Goal: Transaction & Acquisition: Purchase product/service

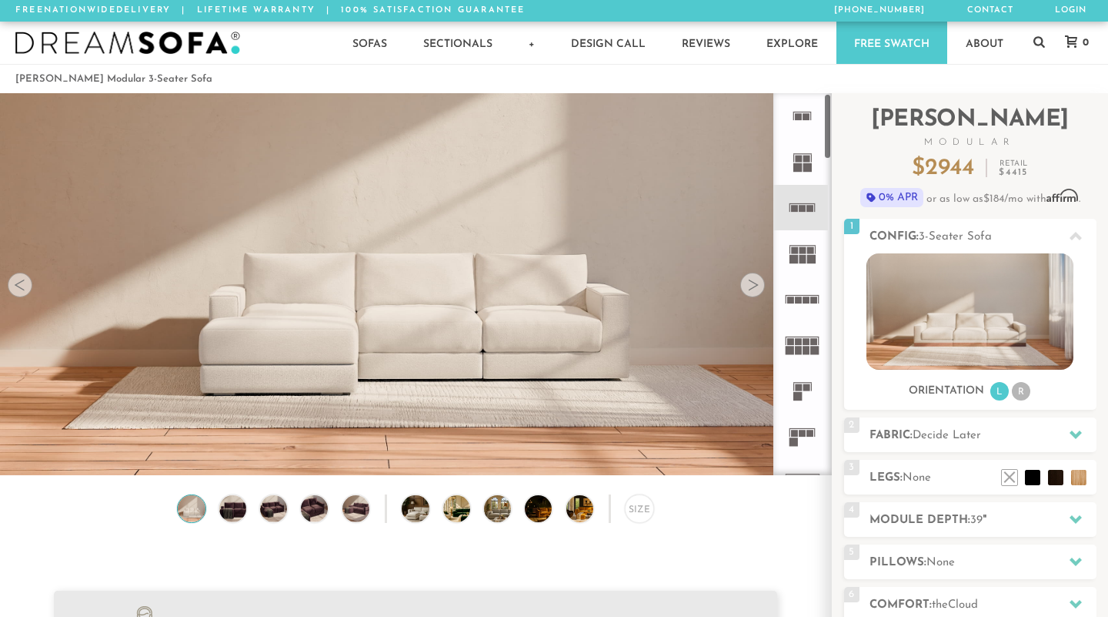
scroll to position [16920, 1108]
click at [795, 436] on icon at bounding box center [802, 435] width 45 height 45
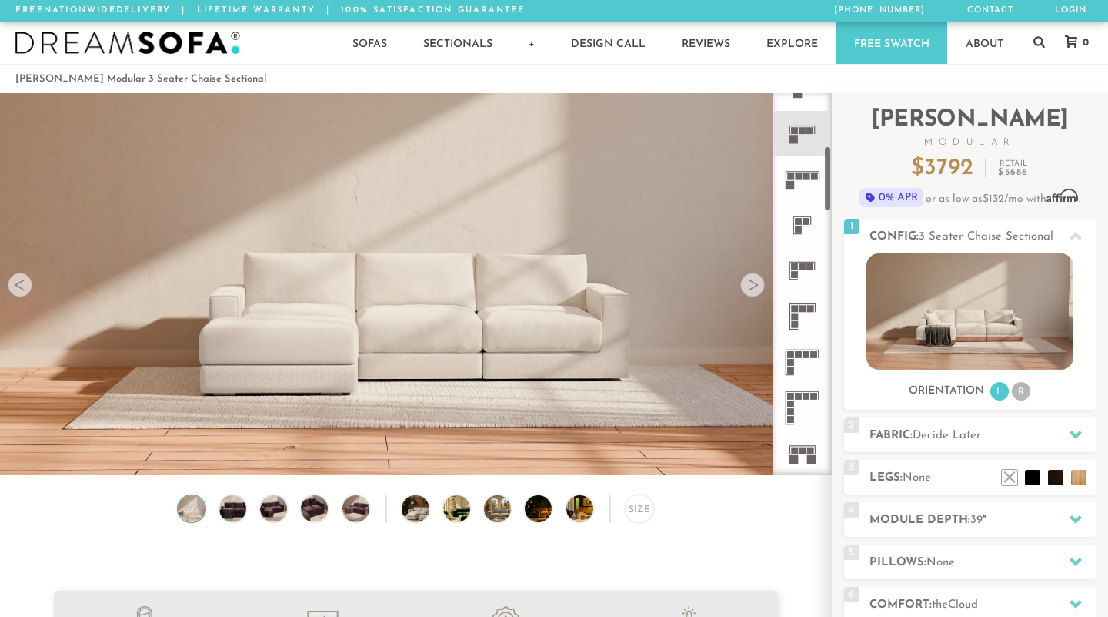
scroll to position [303, 0]
click at [801, 266] on rect at bounding box center [803, 265] width 7 height 7
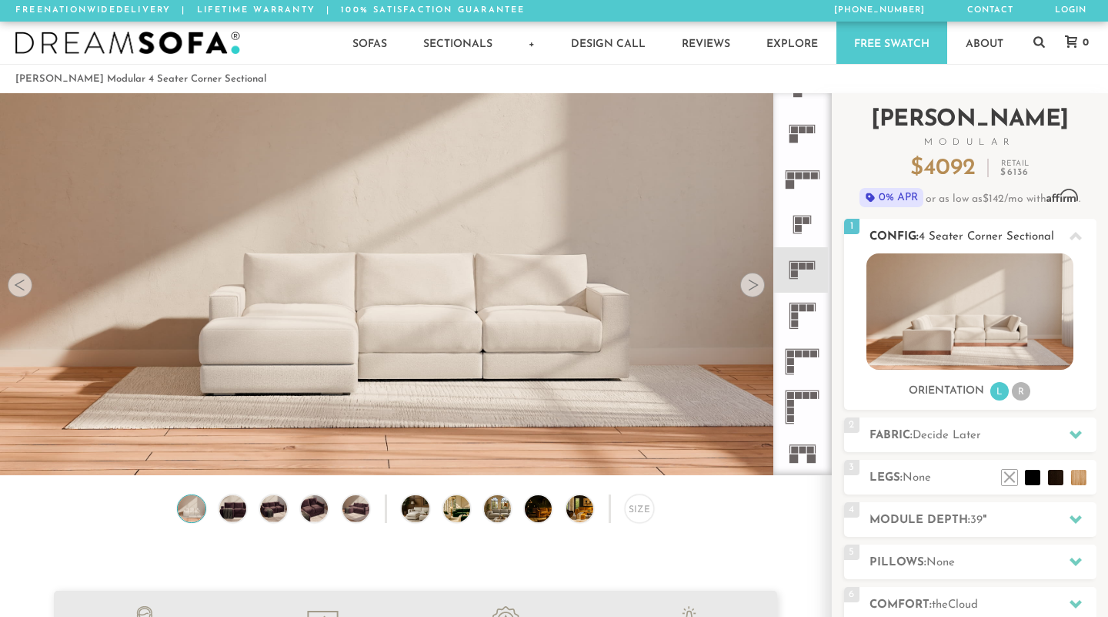
click at [997, 326] on img at bounding box center [970, 311] width 207 height 116
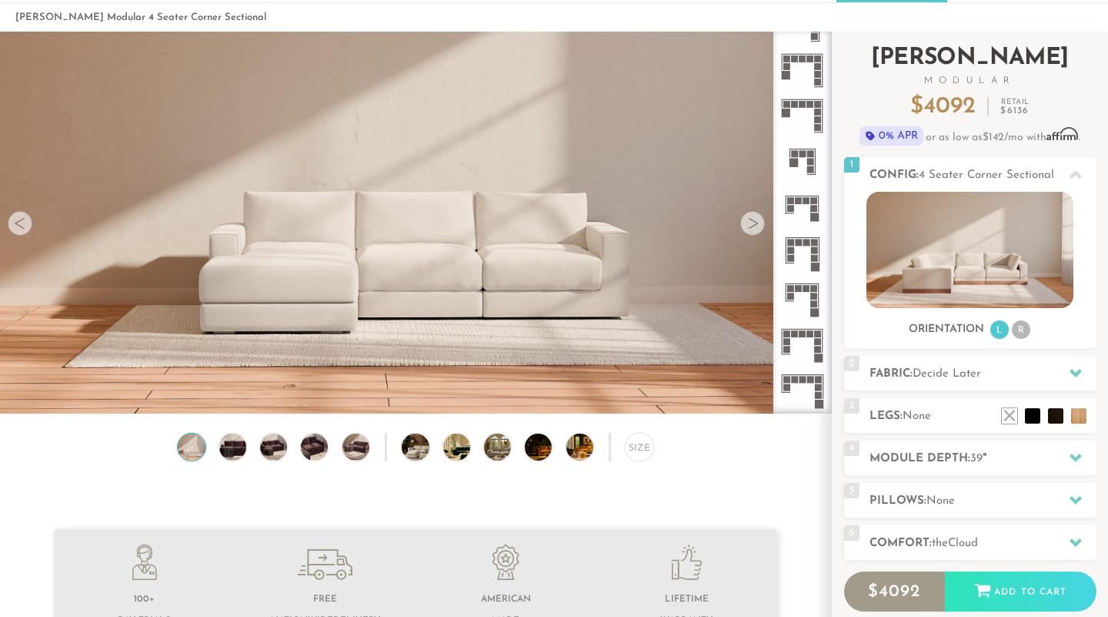
scroll to position [46, 0]
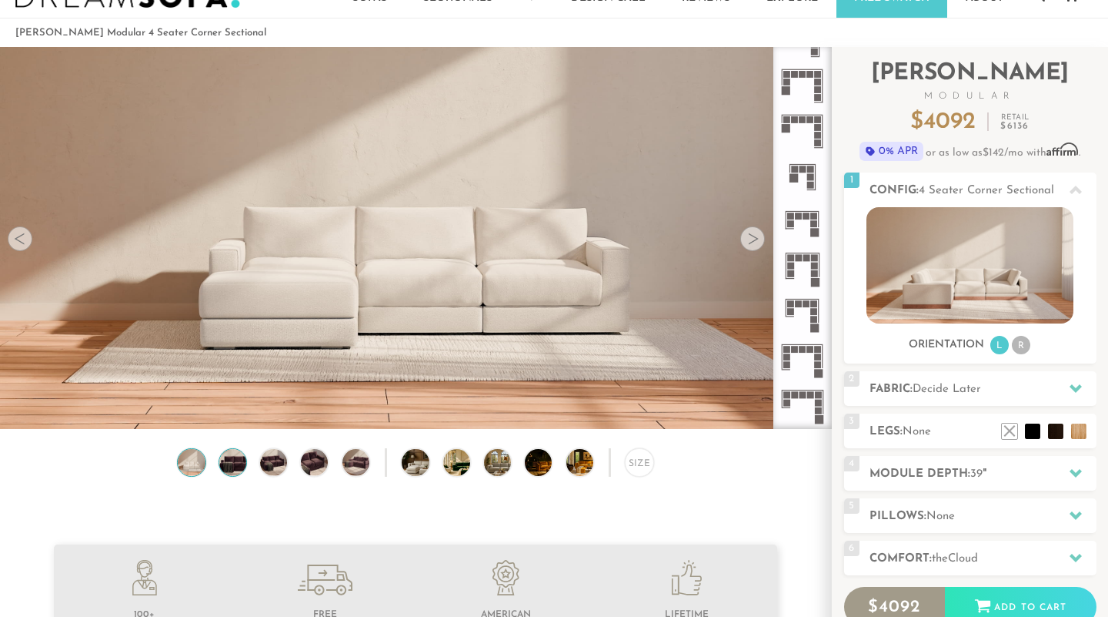
click at [229, 463] on img at bounding box center [232, 462] width 32 height 27
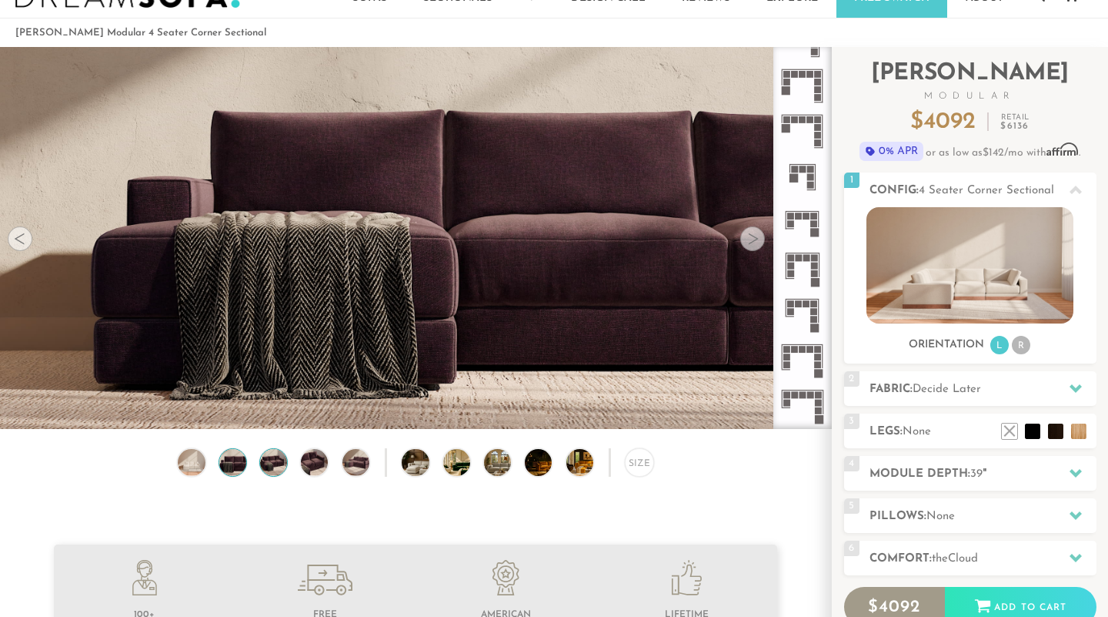
click at [268, 462] on img at bounding box center [274, 462] width 32 height 27
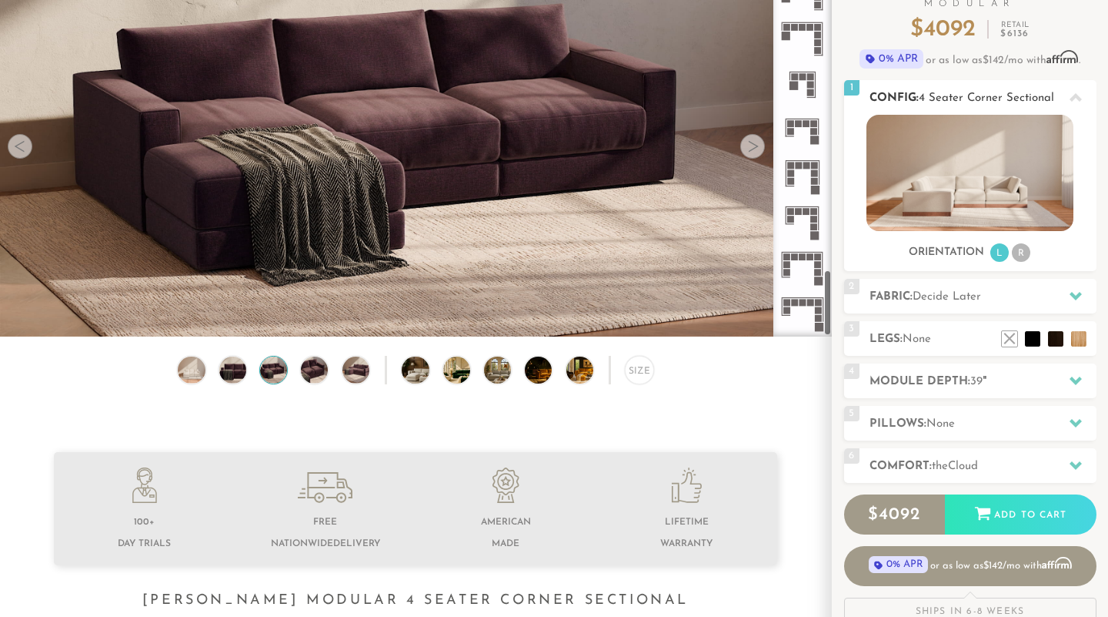
scroll to position [241, 0]
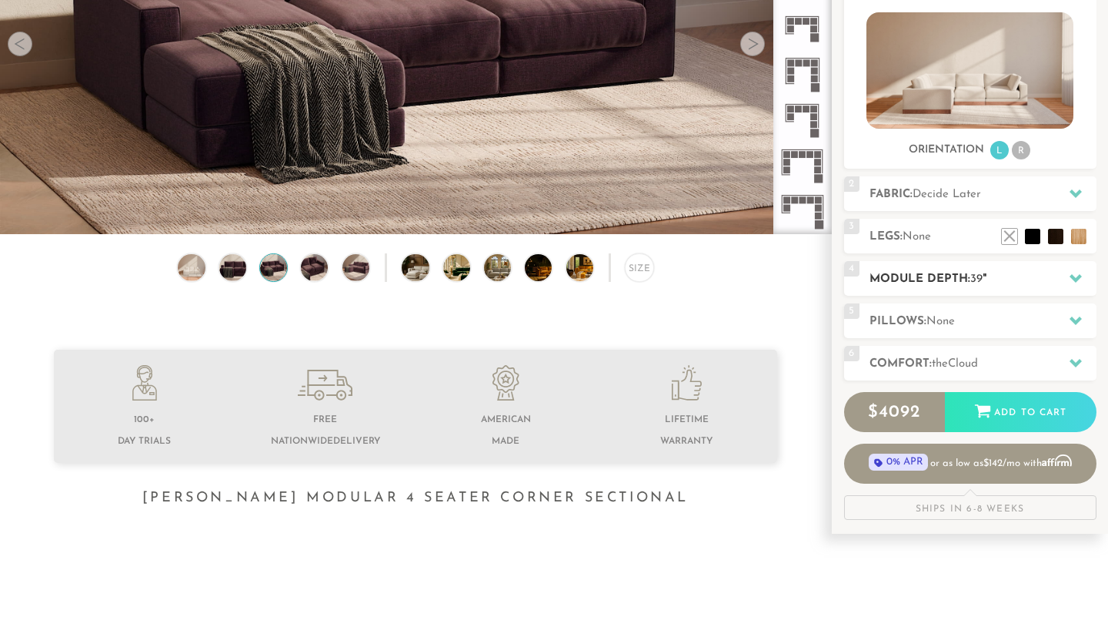
click at [1072, 274] on icon at bounding box center [1076, 278] width 12 height 8
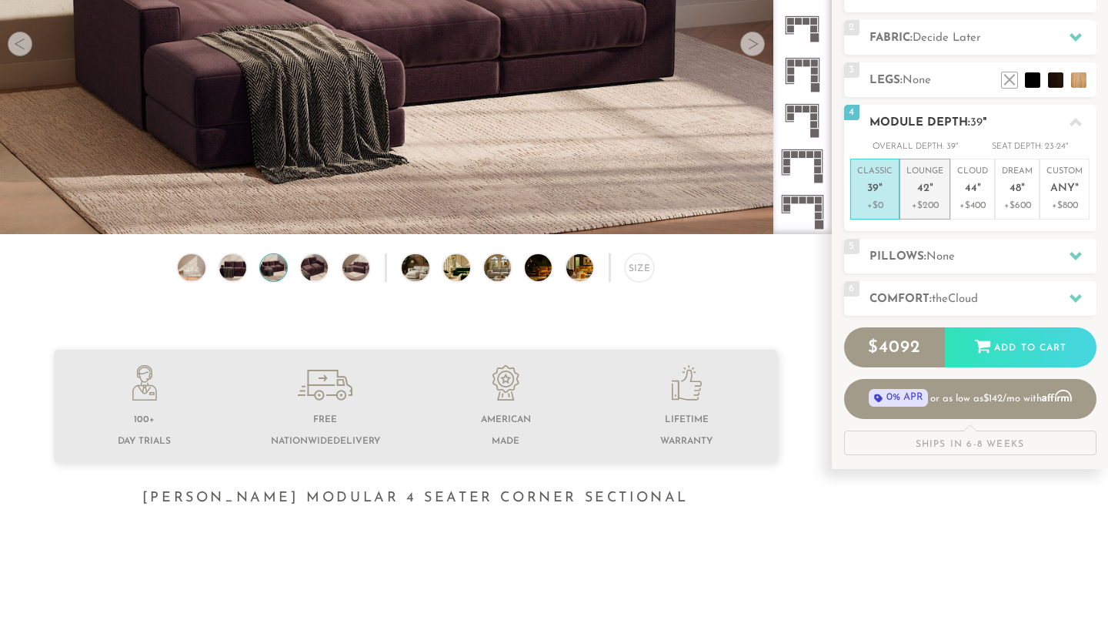
click at [930, 193] on em """ at bounding box center [932, 188] width 4 height 13
click at [1002, 257] on h2 "Pillows: None" at bounding box center [983, 257] width 227 height 18
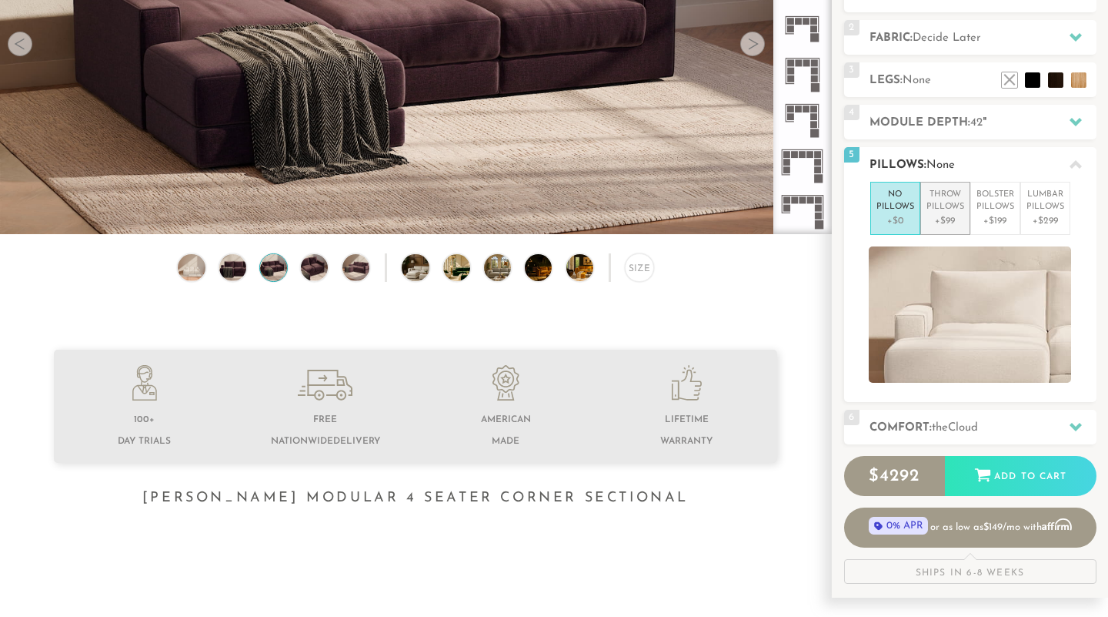
click at [961, 219] on p "+$99" at bounding box center [946, 221] width 38 height 14
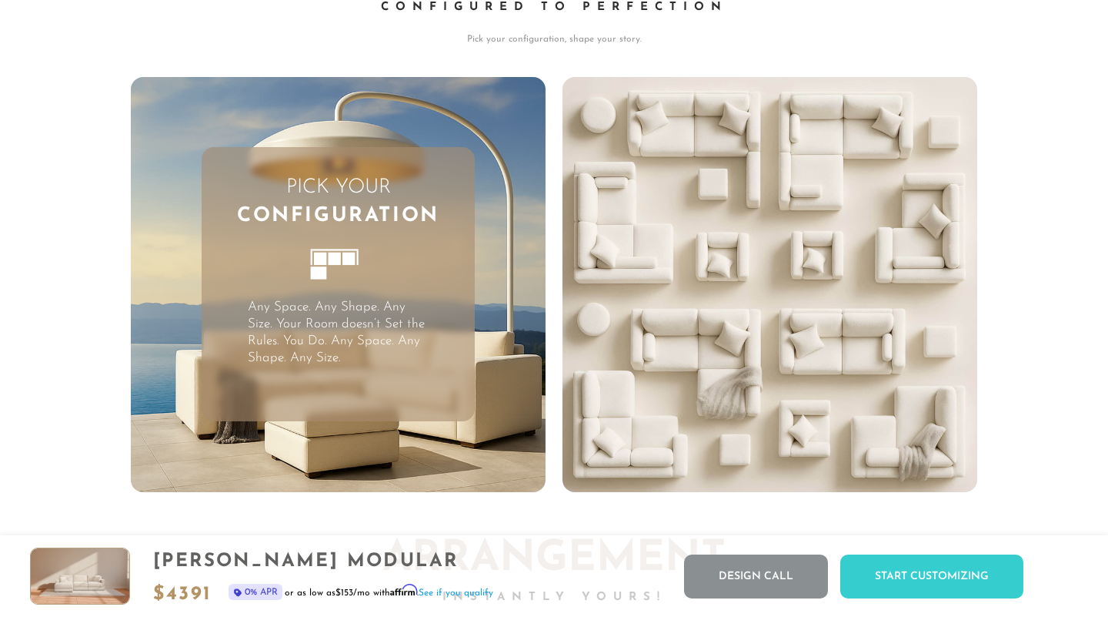
scroll to position [3704, 0]
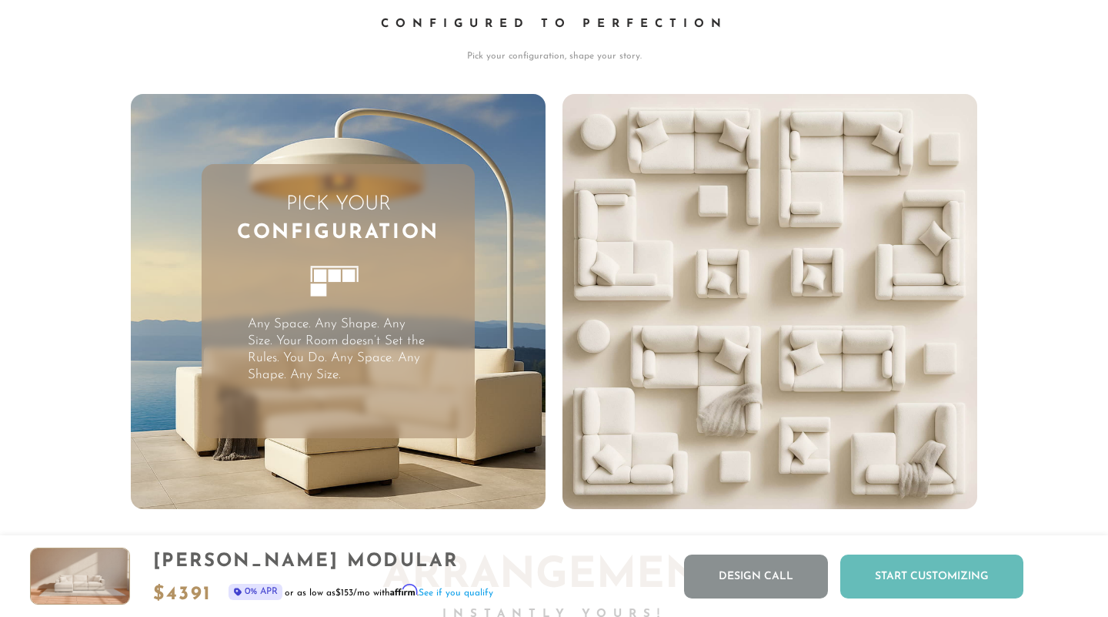
click at [928, 582] on div "Start Customizing" at bounding box center [932, 576] width 183 height 44
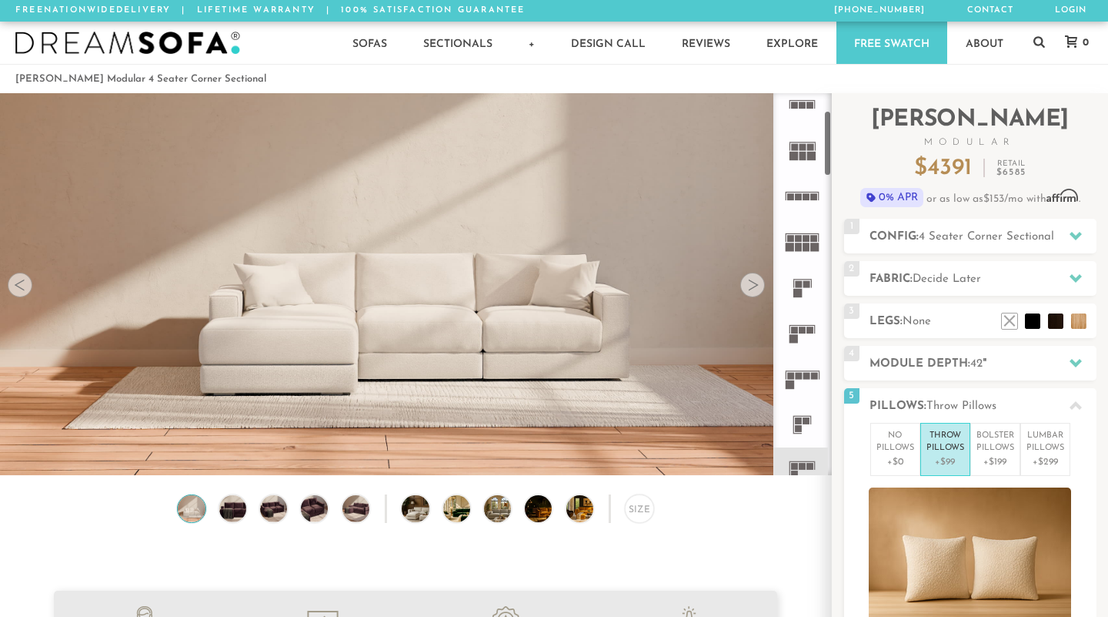
scroll to position [105, 0]
click at [793, 370] on rect at bounding box center [790, 373] width 7 height 7
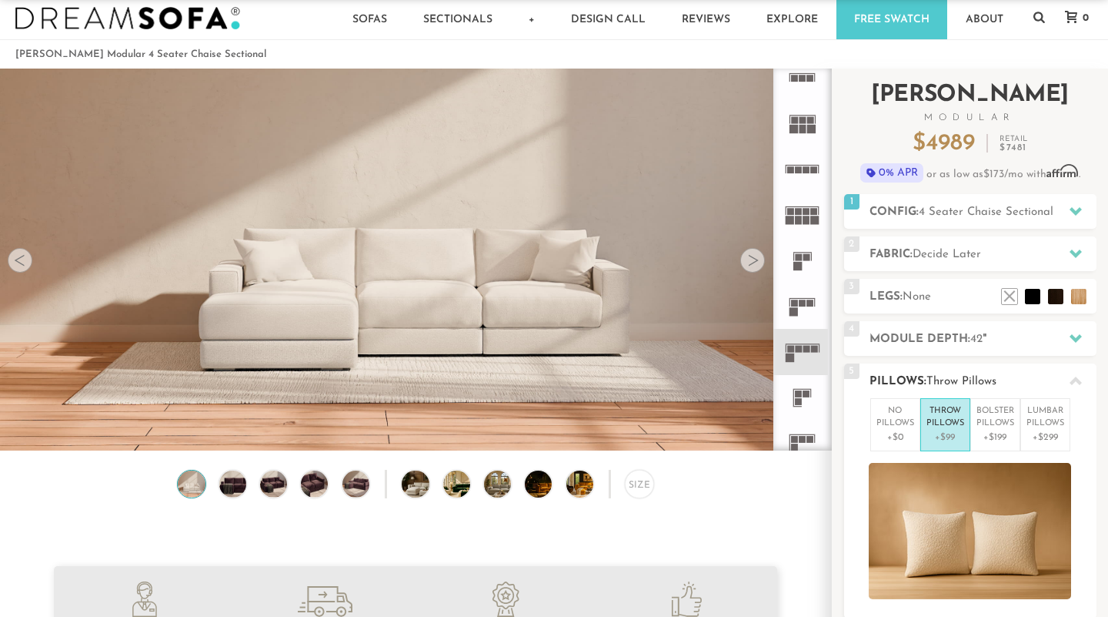
scroll to position [13, 0]
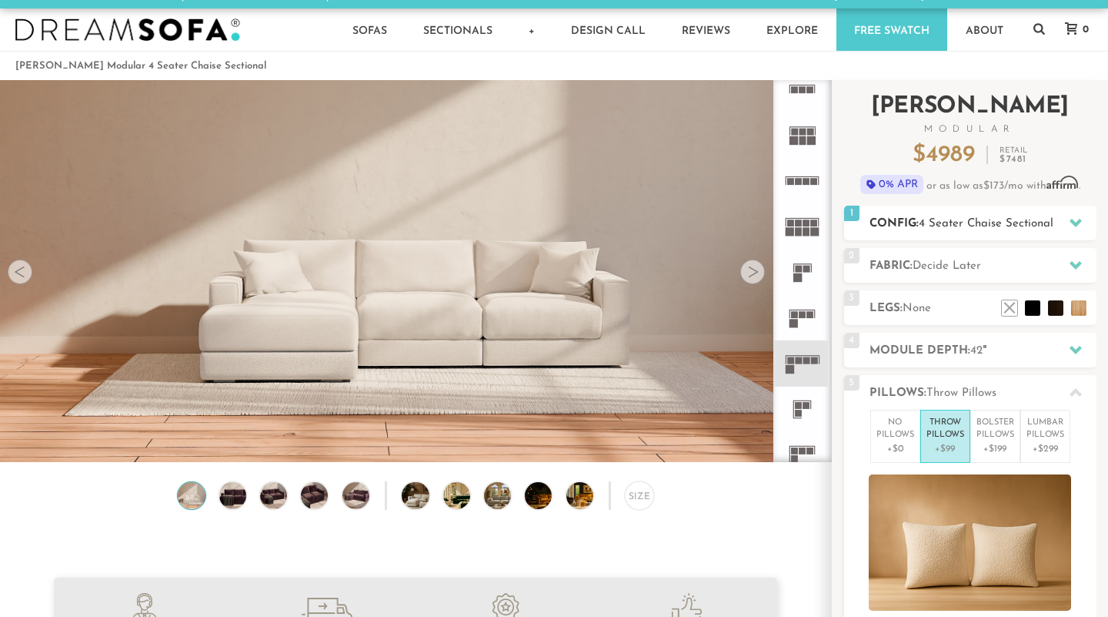
click at [990, 222] on span "4 Seater Chaise Sectional" at bounding box center [986, 224] width 135 height 12
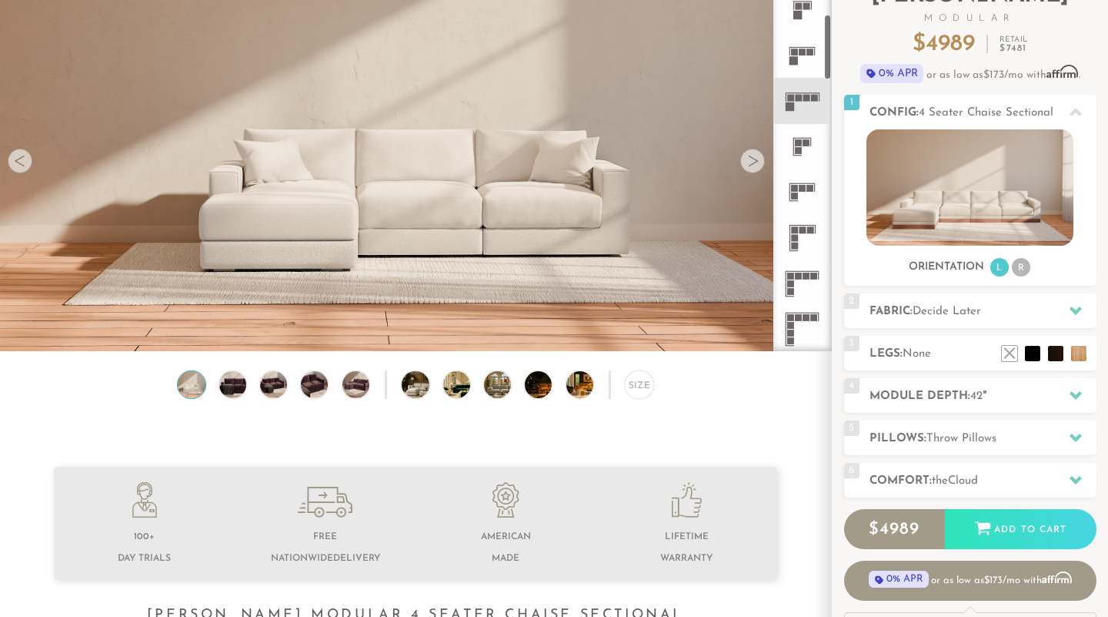
scroll to position [269, 0]
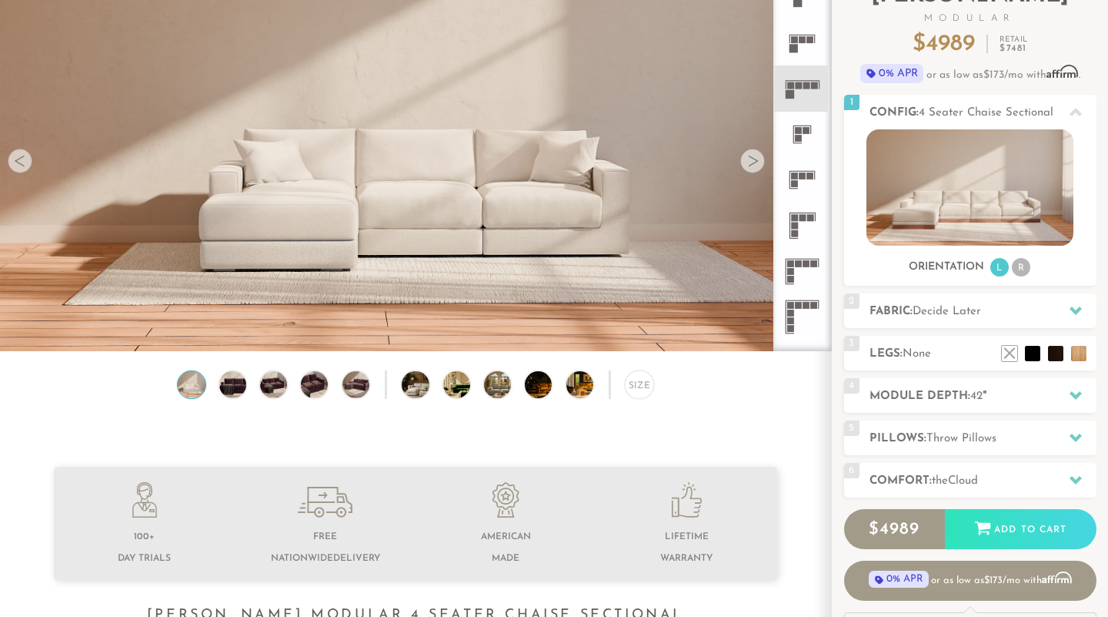
click at [790, 192] on icon at bounding box center [802, 179] width 45 height 45
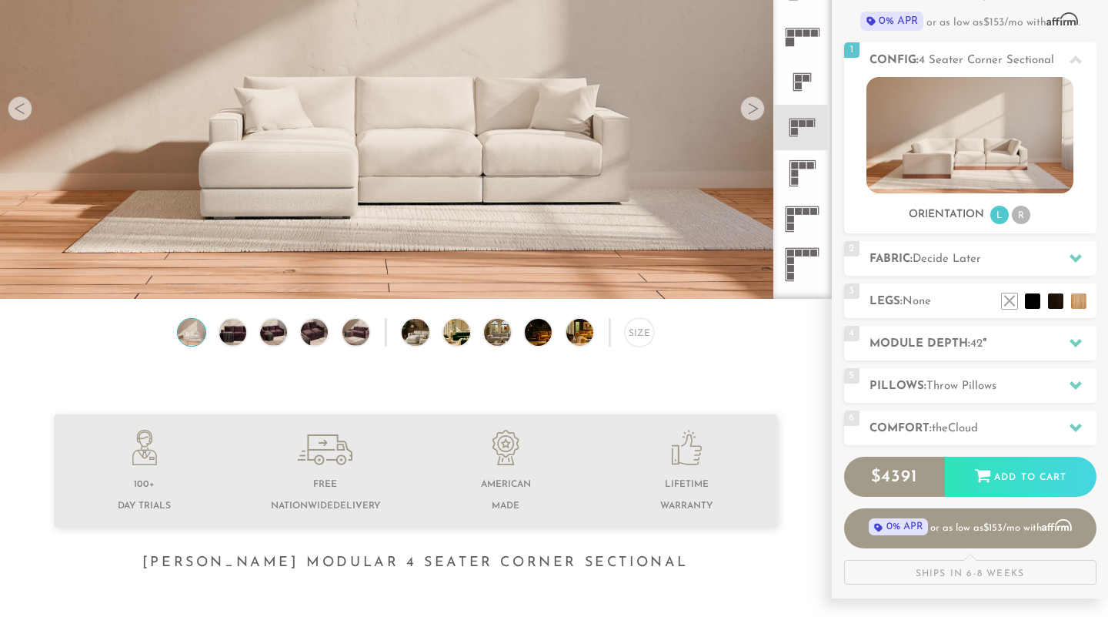
scroll to position [191, 0]
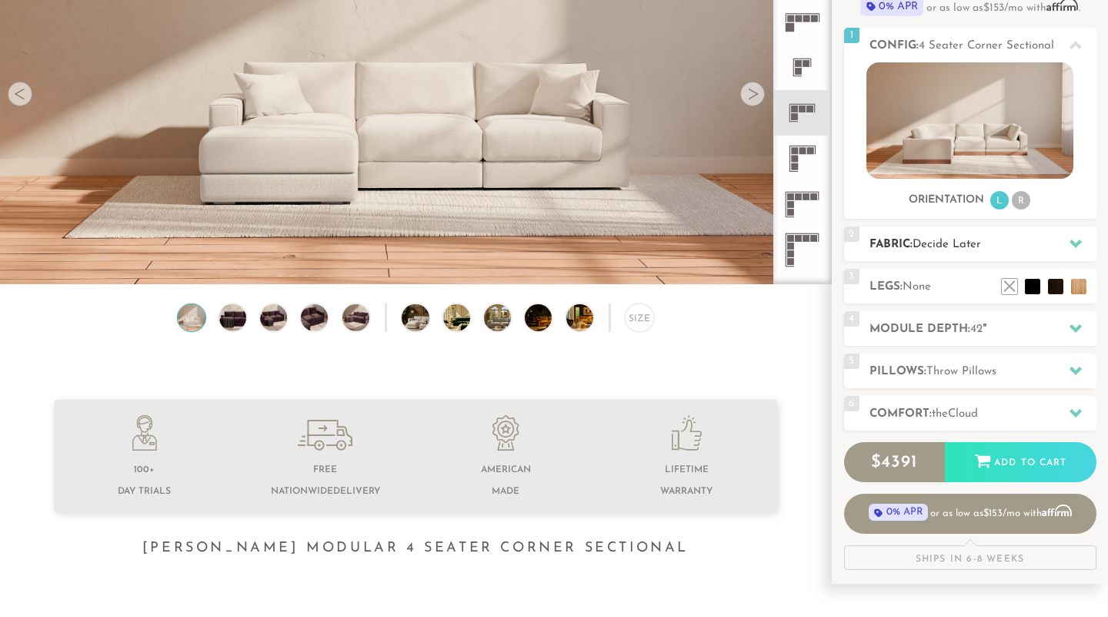
click at [977, 244] on span "Decide Later" at bounding box center [947, 245] width 69 height 12
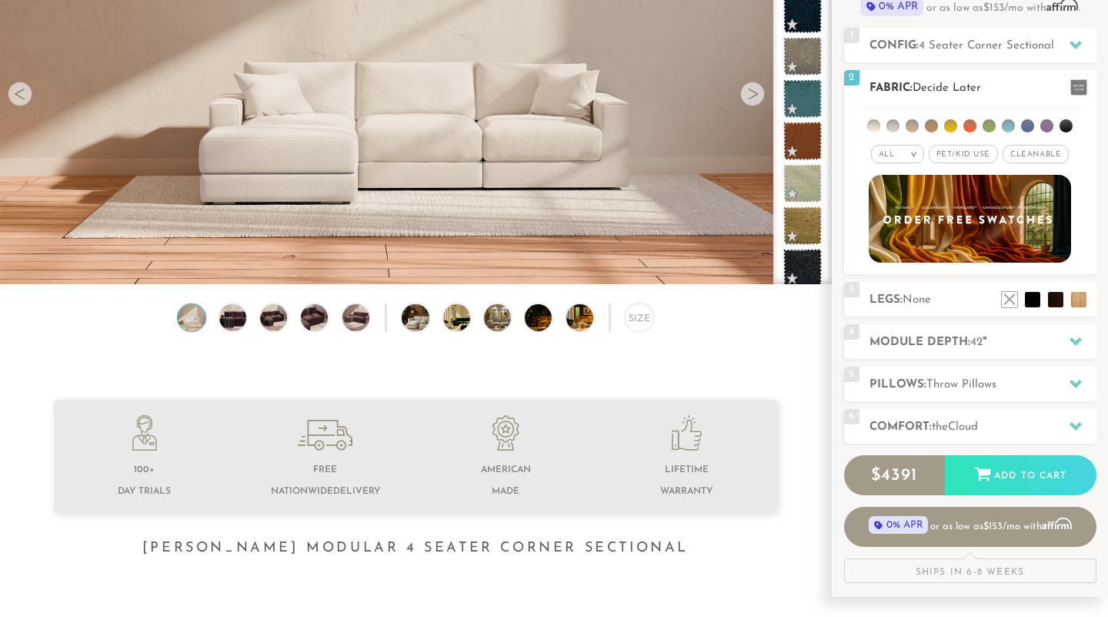
click at [1048, 125] on li at bounding box center [1047, 125] width 13 height 13
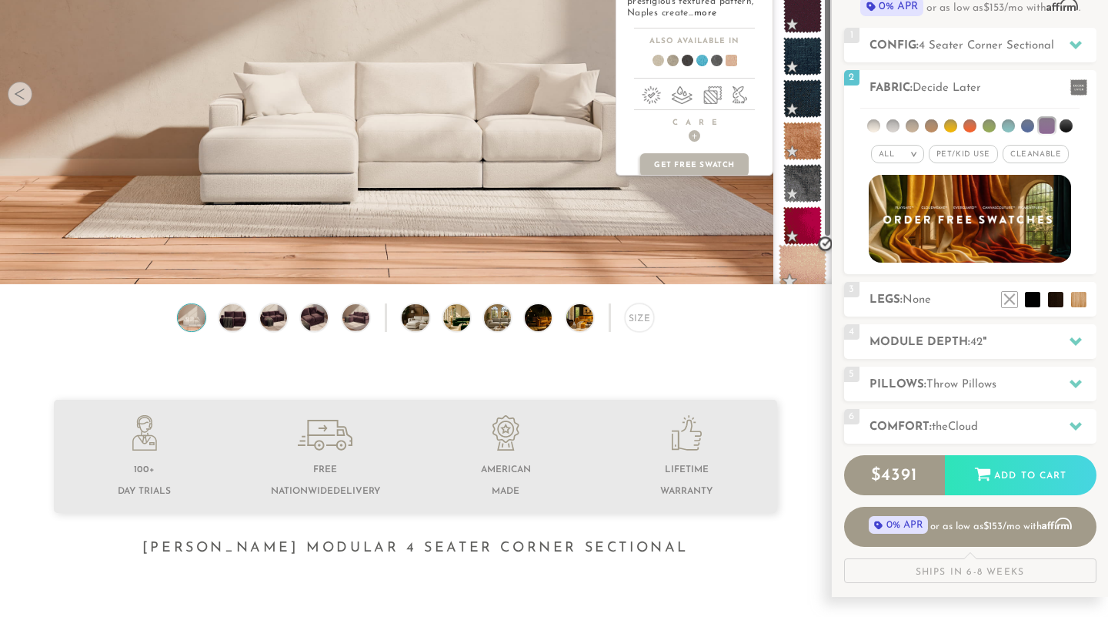
click at [791, 259] on span at bounding box center [803, 268] width 48 height 48
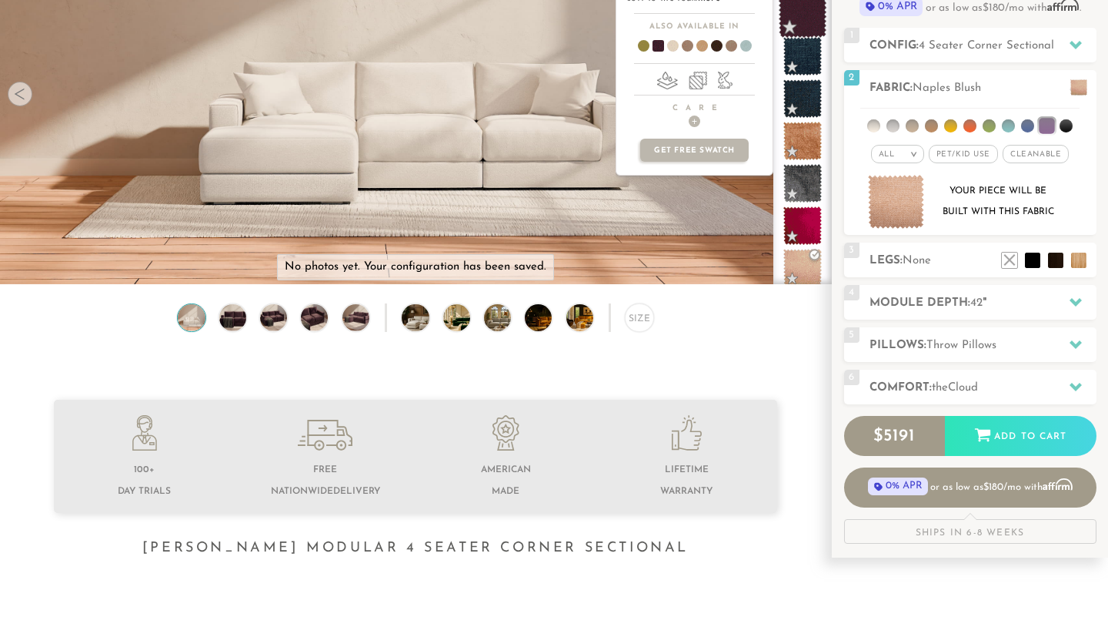
click at [800, 20] on span at bounding box center [803, 14] width 48 height 48
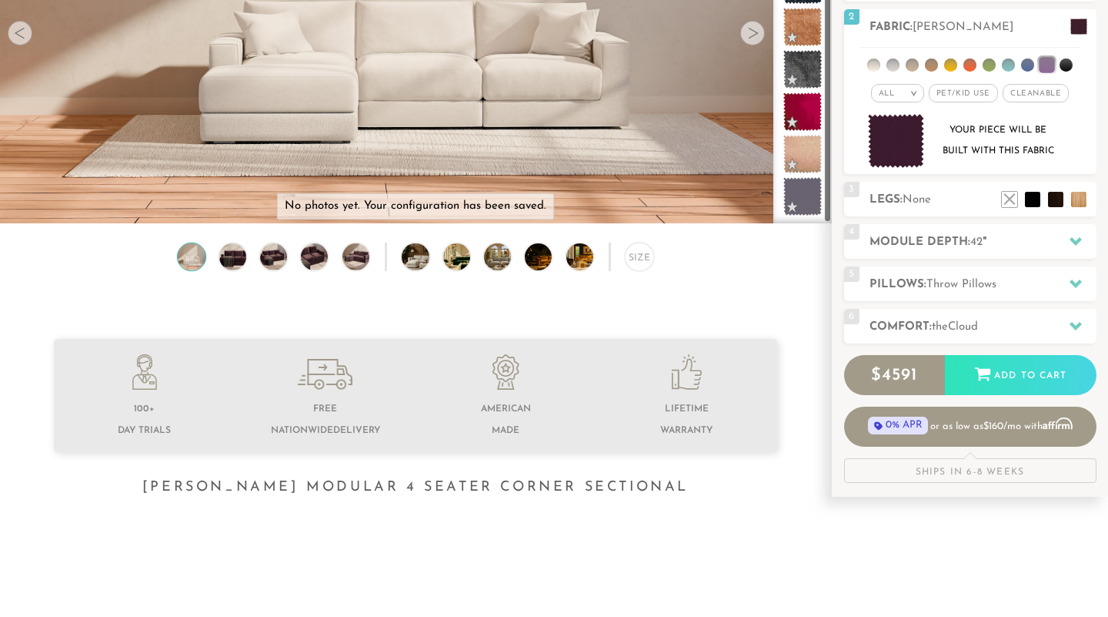
scroll to position [257, 0]
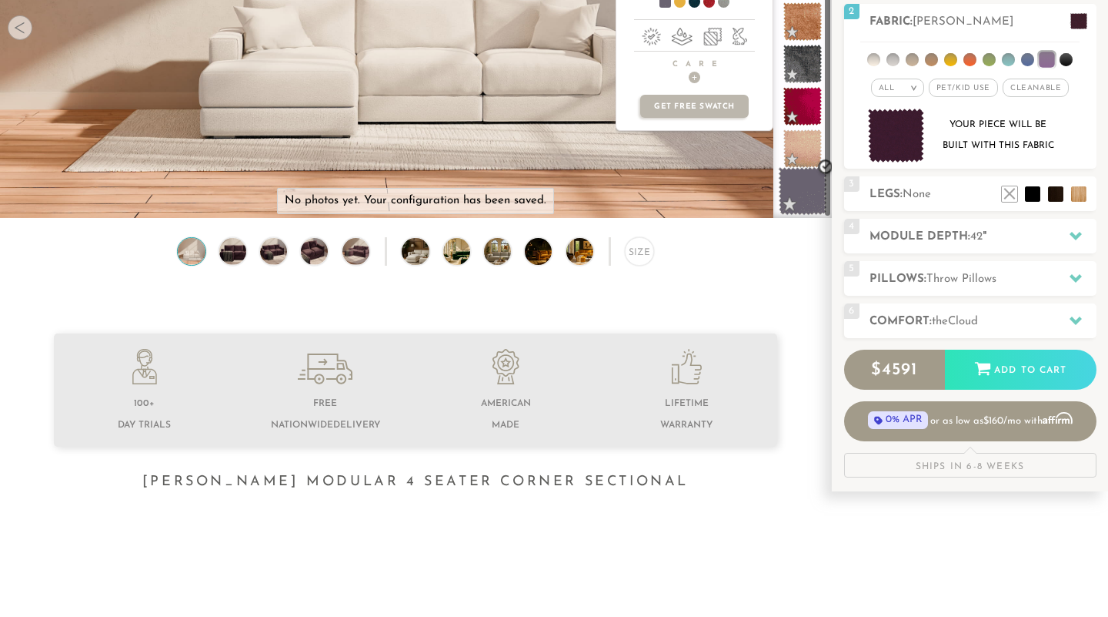
click at [799, 178] on span at bounding box center [803, 191] width 48 height 48
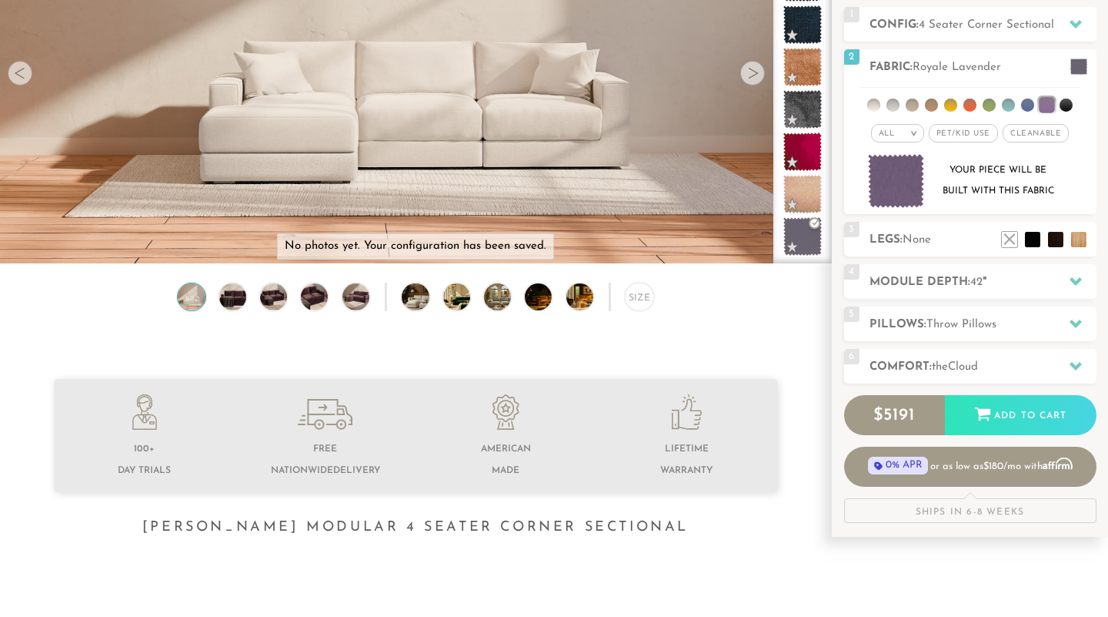
scroll to position [196, 0]
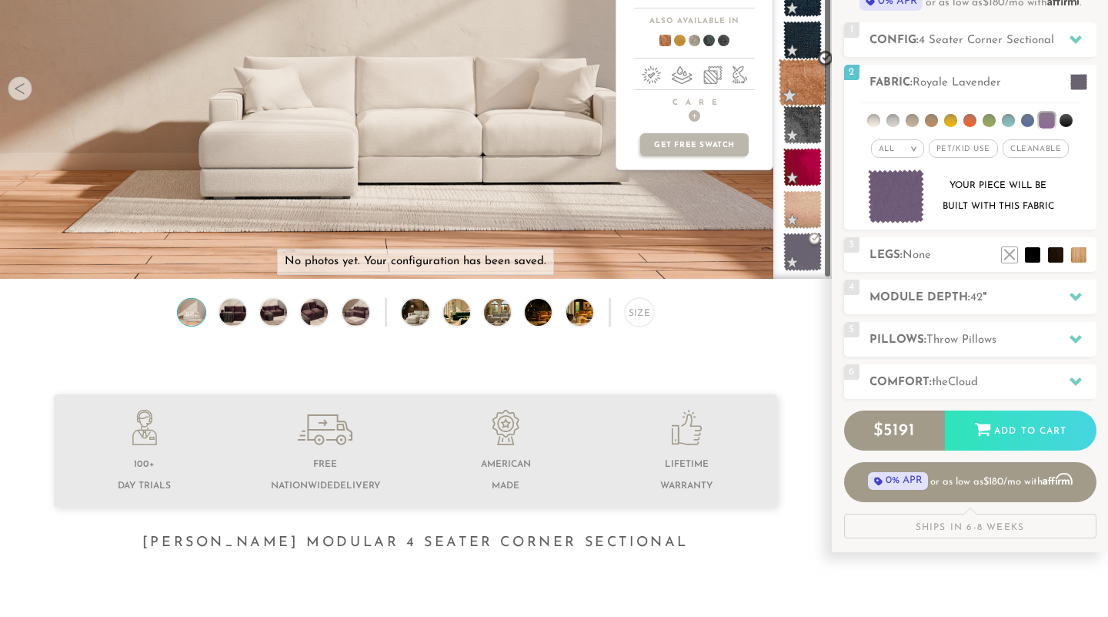
click at [799, 73] on span at bounding box center [803, 82] width 48 height 48
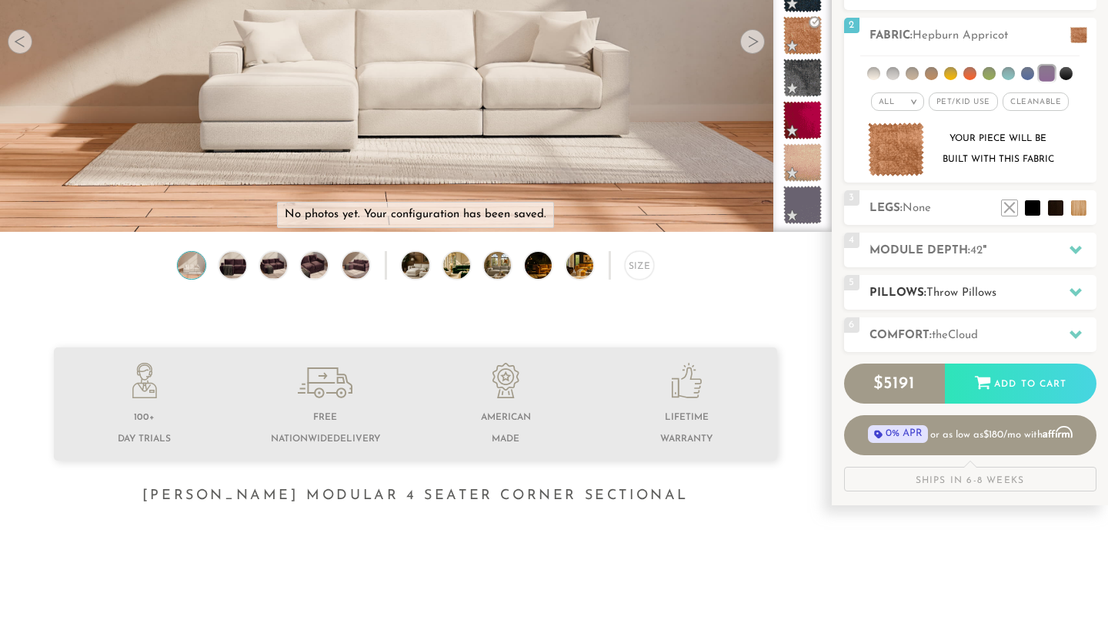
scroll to position [244, 0]
click at [1081, 333] on icon at bounding box center [1076, 333] width 12 height 12
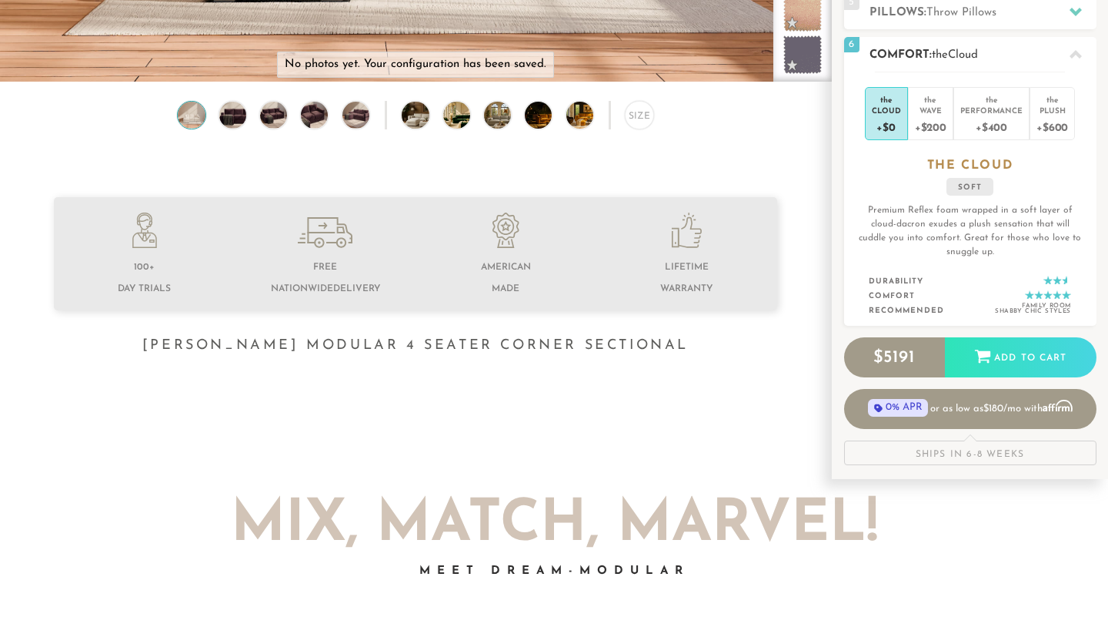
scroll to position [400, 0]
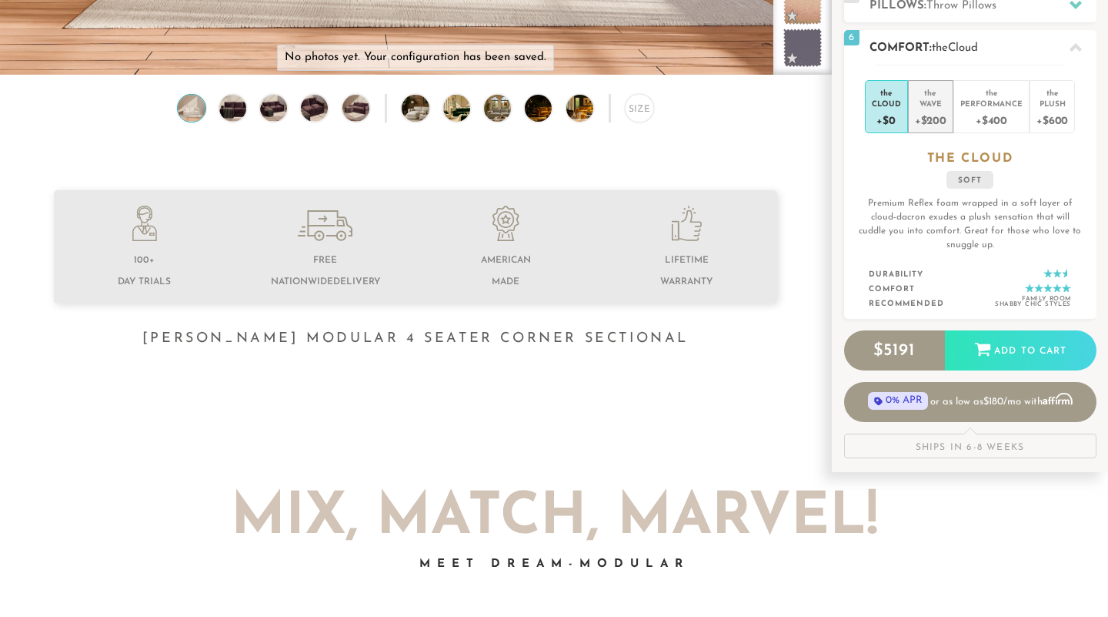
click at [928, 109] on div "+$200" at bounding box center [931, 120] width 32 height 22
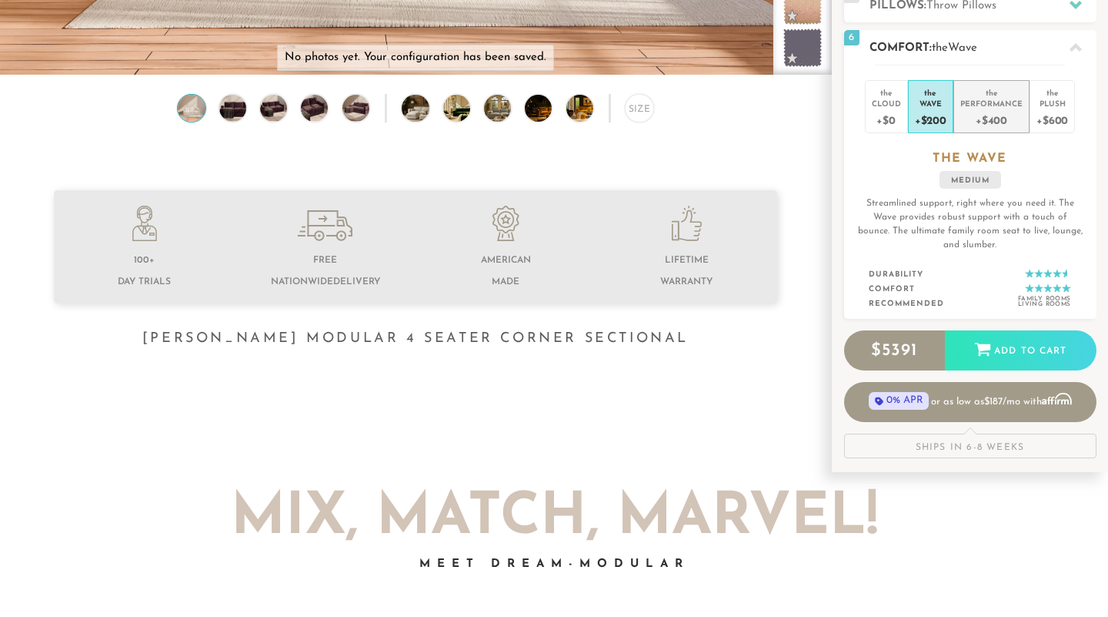
click at [1004, 106] on div "Performance" at bounding box center [992, 103] width 62 height 11
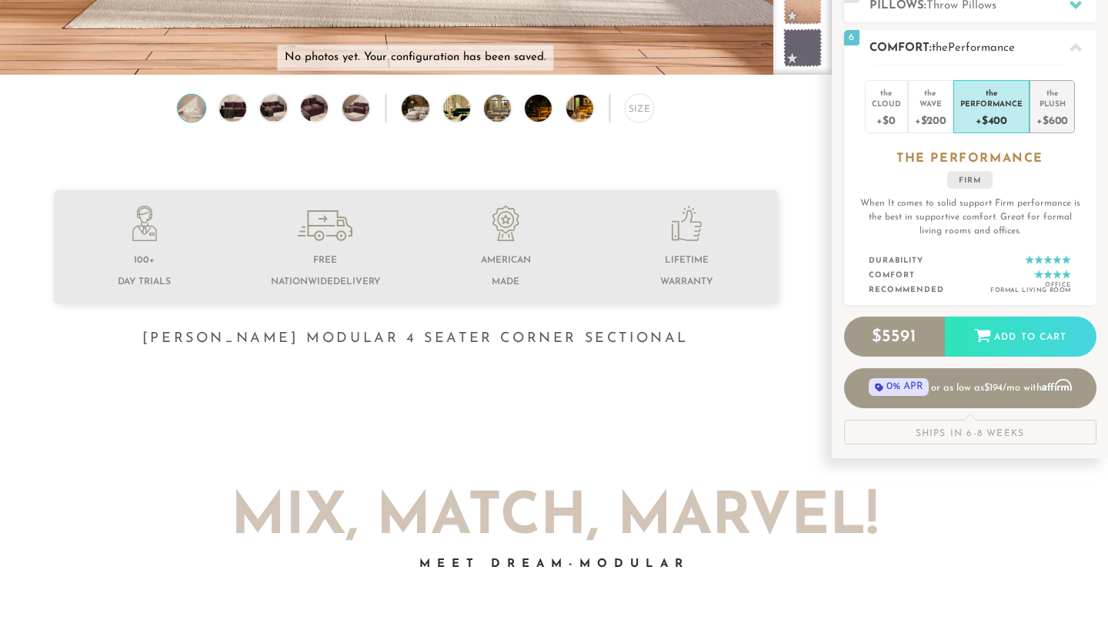
click at [1045, 112] on div "+$600" at bounding box center [1053, 120] width 32 height 22
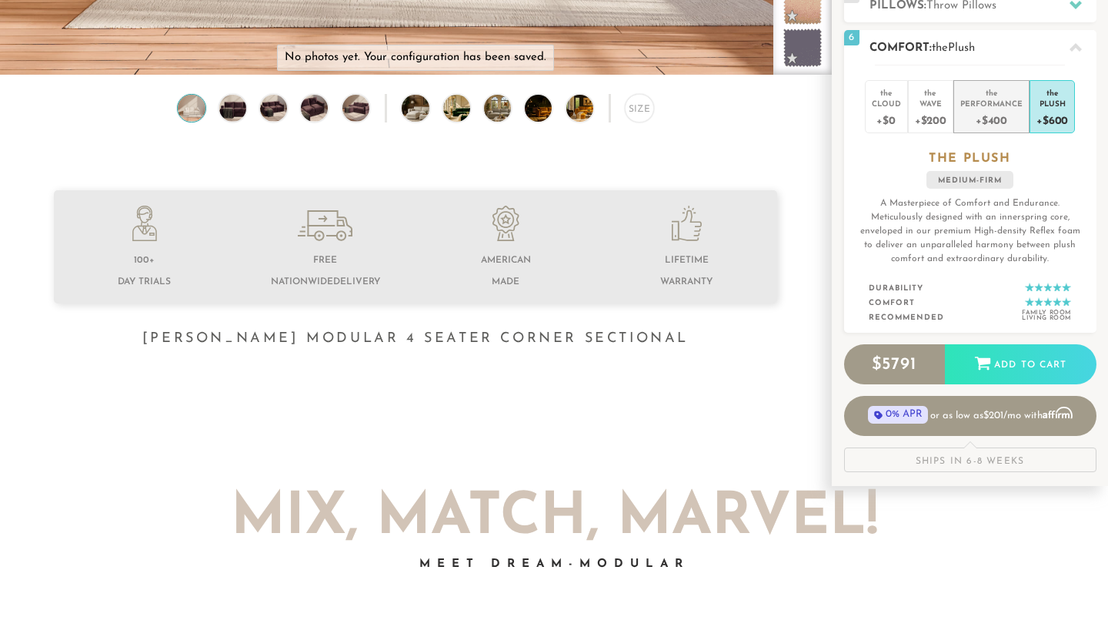
click at [989, 115] on div "+$400" at bounding box center [992, 120] width 62 height 22
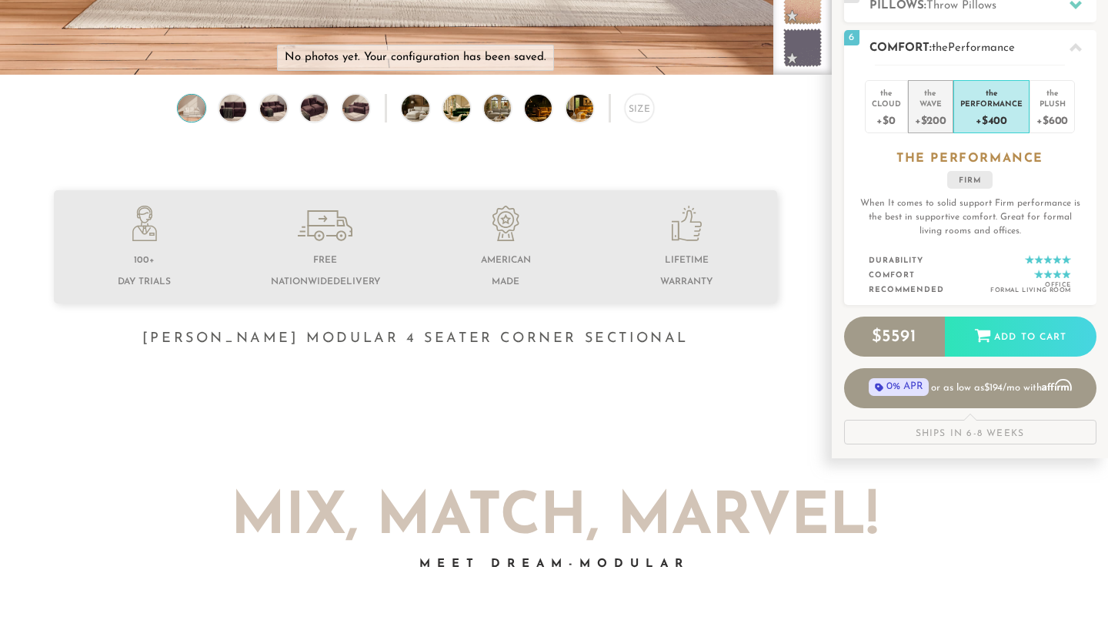
click at [930, 108] on div "Wave" at bounding box center [931, 103] width 32 height 11
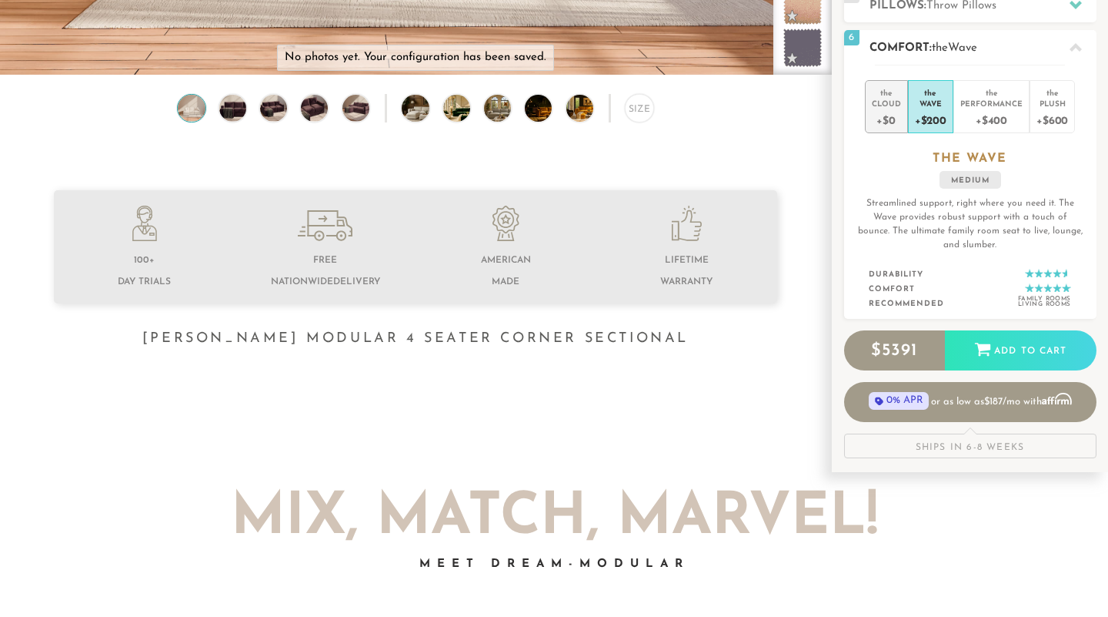
click at [886, 107] on div "Cloud" at bounding box center [886, 103] width 29 height 11
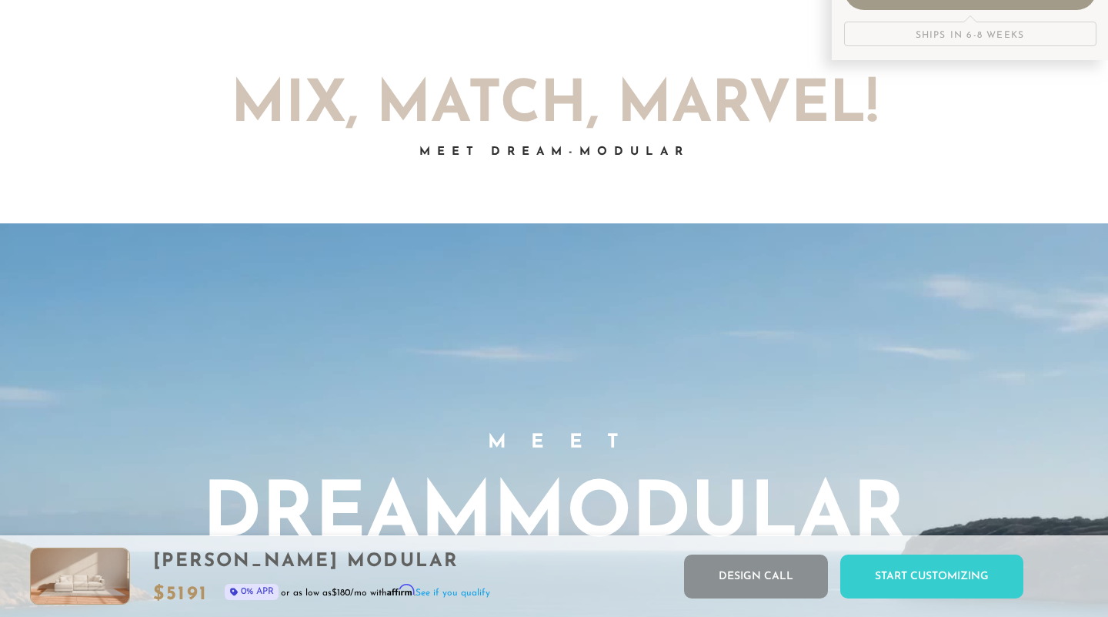
scroll to position [0, 0]
